Goal: Information Seeking & Learning: Learn about a topic

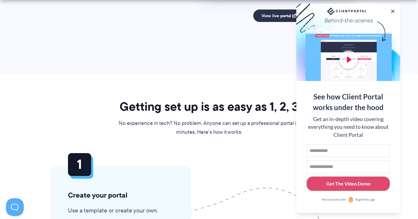
scroll to position [1294, 0]
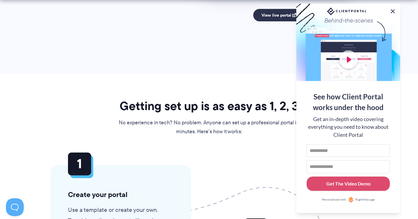
click at [395, 9] on button at bounding box center [393, 11] width 7 height 7
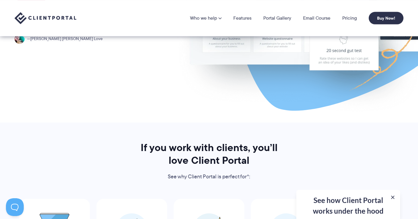
scroll to position [0, 0]
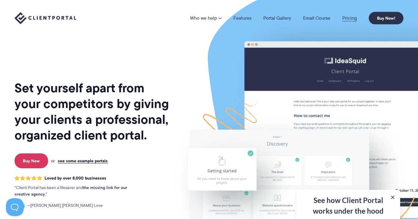
click at [350, 18] on link "Pricing" at bounding box center [350, 18] width 15 height 5
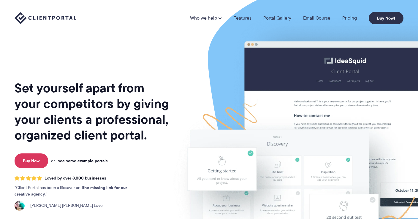
click at [95, 160] on link "see some example portals" at bounding box center [83, 160] width 50 height 5
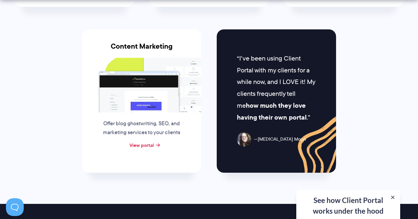
scroll to position [613, 0]
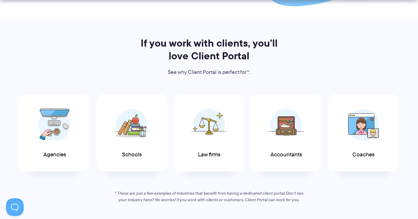
scroll to position [276, 0]
